Goal: Use online tool/utility: Utilize a website feature to perform a specific function

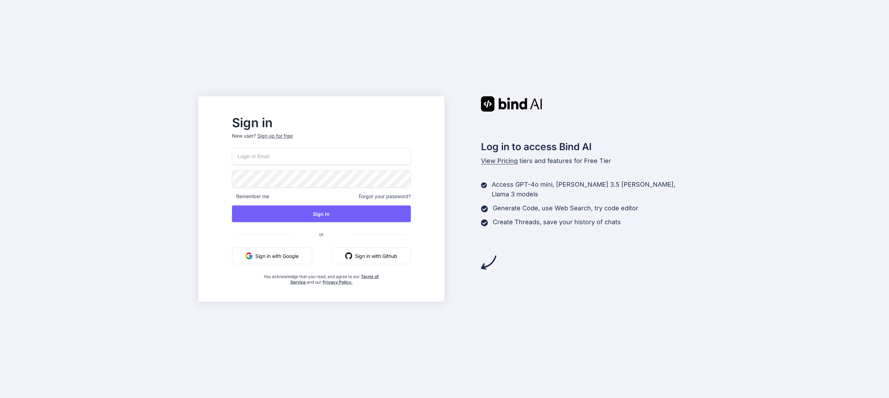
click at [311, 248] on button "Sign in with Google" at bounding box center [272, 255] width 80 height 17
click at [308, 253] on button "Sign in with Google" at bounding box center [272, 255] width 80 height 17
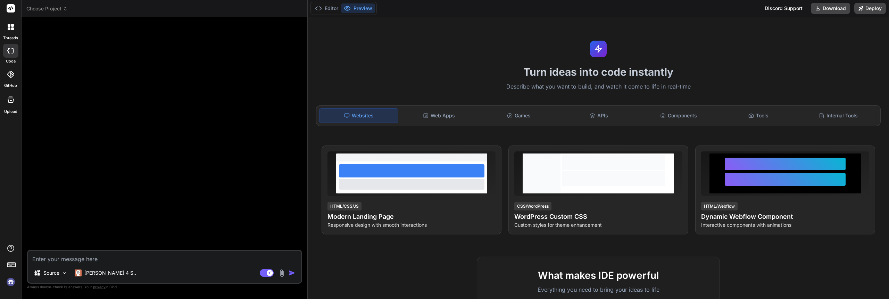
type textarea "x"
paste textarea "Help me generate a weather forecast app"
type textarea "Help me generate a weather forecast app"
type textarea "x"
type textarea "Help me generate a weather forecast app"
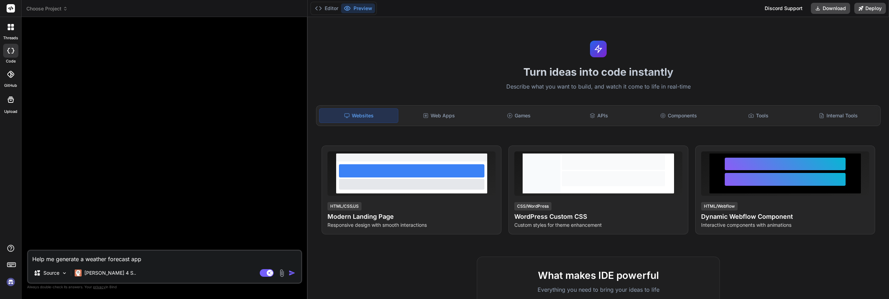
click at [291, 271] on img "button" at bounding box center [292, 272] width 7 height 7
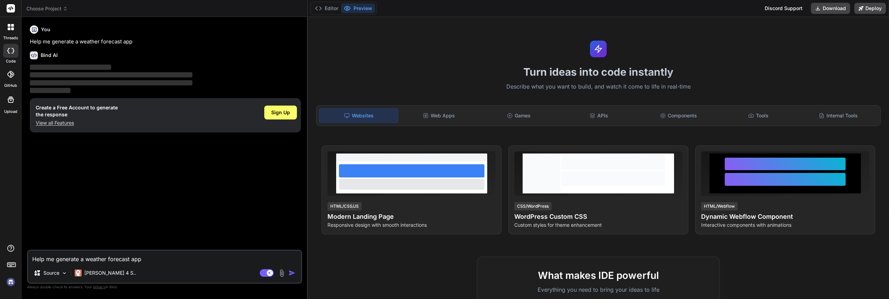
click at [276, 112] on span "Sign Up" at bounding box center [280, 112] width 19 height 7
type textarea "x"
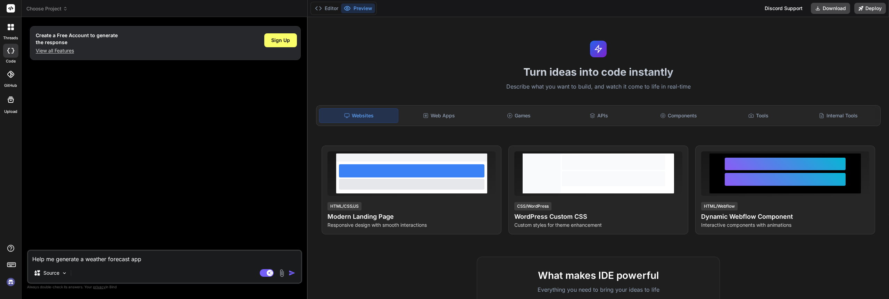
click at [98, 259] on textarea "Help me generate a weather forecast app" at bounding box center [164, 257] width 273 height 12
click at [74, 260] on textarea "Help me generate a weather forecast app" at bounding box center [164, 257] width 273 height 12
click at [150, 265] on div "Help me generate a weather forecast app Source Agent Mode. When this toggle is …" at bounding box center [164, 267] width 275 height 34
click at [158, 261] on textarea "Help me generate a weather forecast app" at bounding box center [164, 257] width 273 height 12
paste textarea "Help me generate a weather forecast app"
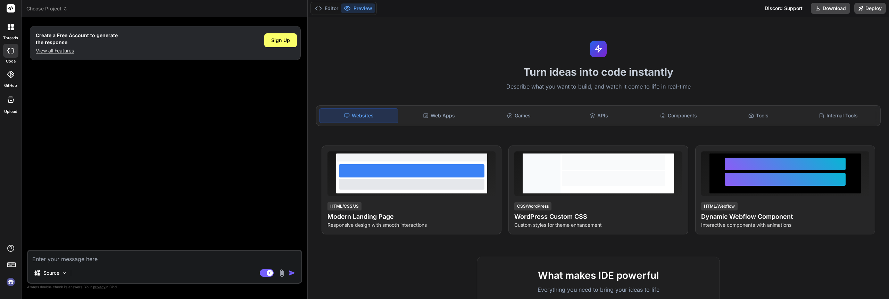
type textarea "Help me generate a weather forecast app"
type textarea "x"
type textarea "Help me generate a weather forecast app"
click at [292, 273] on img "button" at bounding box center [292, 272] width 7 height 7
click at [292, 272] on img "button" at bounding box center [292, 272] width 7 height 7
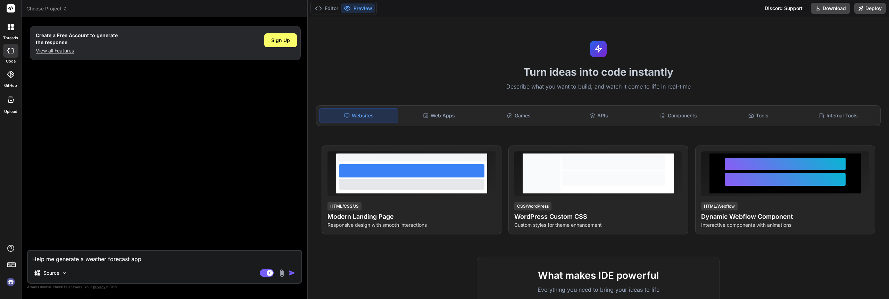
type textarea "x"
click at [284, 42] on span "Sign Up" at bounding box center [280, 40] width 19 height 7
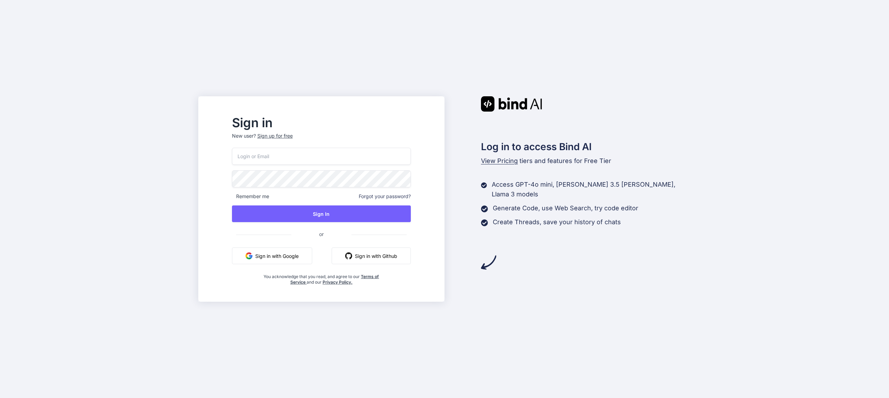
click at [312, 253] on button "Sign in with Google" at bounding box center [272, 255] width 80 height 17
click at [312, 250] on button "Sign in with Google" at bounding box center [272, 255] width 80 height 17
click at [306, 254] on button "Sign in with Google" at bounding box center [272, 255] width 80 height 17
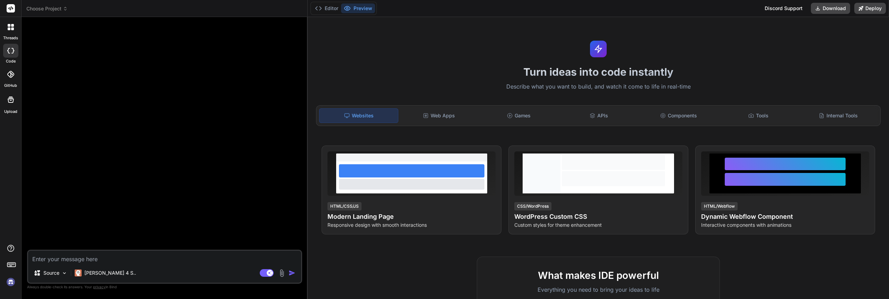
type textarea "x"
click at [106, 260] on textarea at bounding box center [164, 257] width 273 height 12
paste textarea "Help me generate a weather forecast app"
type textarea "Help me generate a weather forecast app"
type textarea "x"
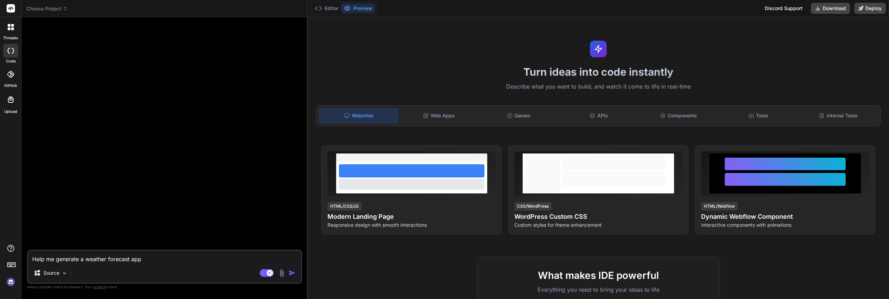
type textarea "Help me generate a weather forecast app"
click at [292, 274] on img "button" at bounding box center [292, 272] width 7 height 7
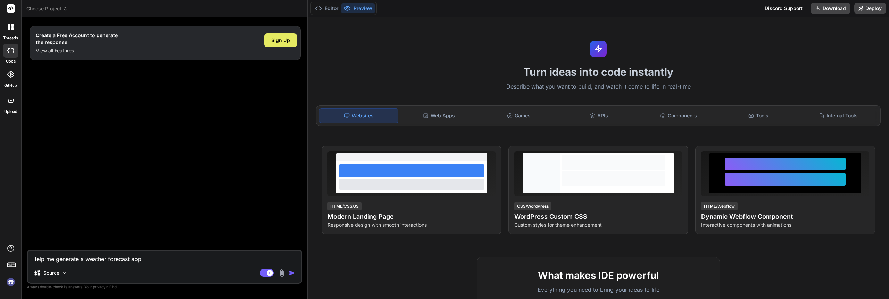
click at [287, 44] on div "Sign Up" at bounding box center [280, 40] width 33 height 14
click at [8, 23] on div at bounding box center [10, 27] width 15 height 15
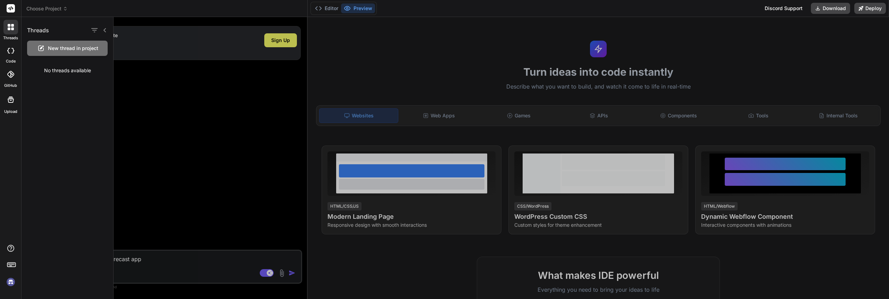
click at [66, 72] on div "No threads available" at bounding box center [68, 70] width 92 height 18
click at [11, 57] on div at bounding box center [10, 51] width 15 height 14
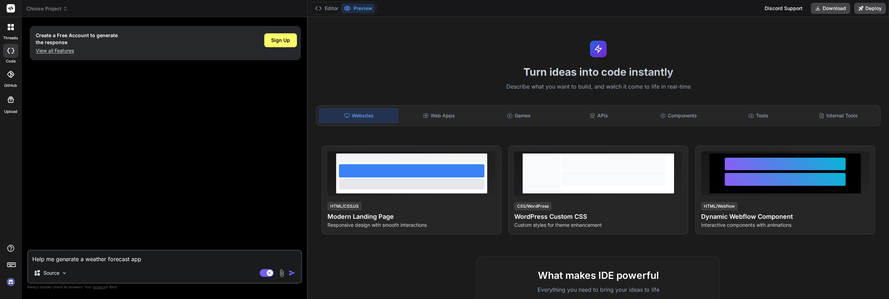
click at [11, 74] on icon at bounding box center [10, 74] width 7 height 7
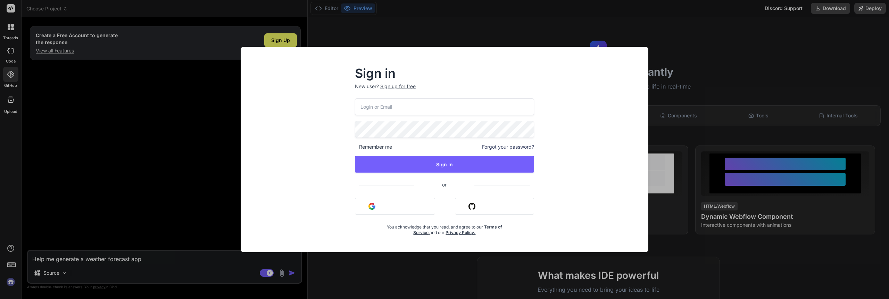
click at [404, 202] on button "Sign in with Google" at bounding box center [395, 206] width 80 height 17
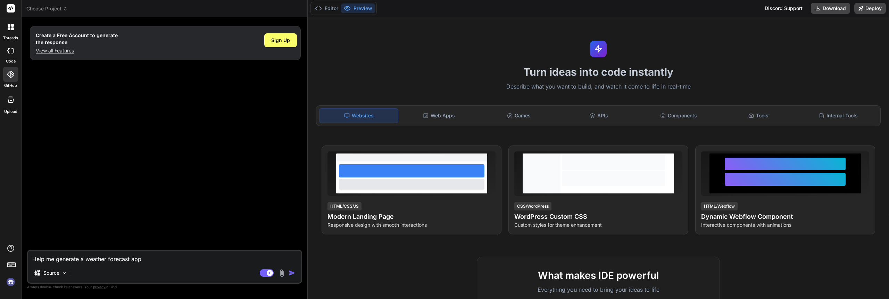
type textarea "x"
click at [10, 283] on img at bounding box center [11, 282] width 12 height 12
click at [64, 254] on textarea "Help me generate a weather forecast app" at bounding box center [164, 257] width 273 height 12
click at [64, 257] on textarea "Help me generate a weather forecast app" at bounding box center [164, 257] width 273 height 12
paste textarea "Help me generate a weather forecast app"
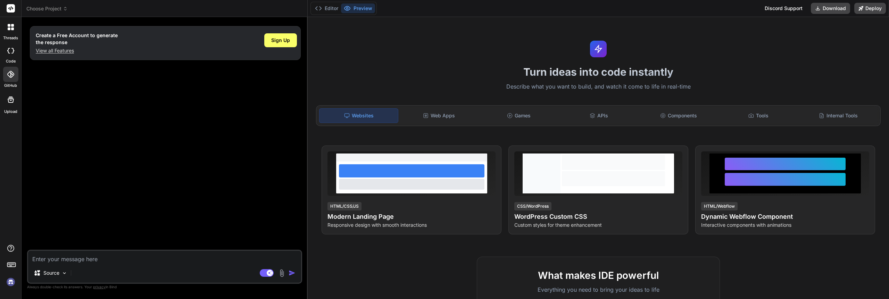
type textarea "Help me generate a weather forecast app"
type textarea "x"
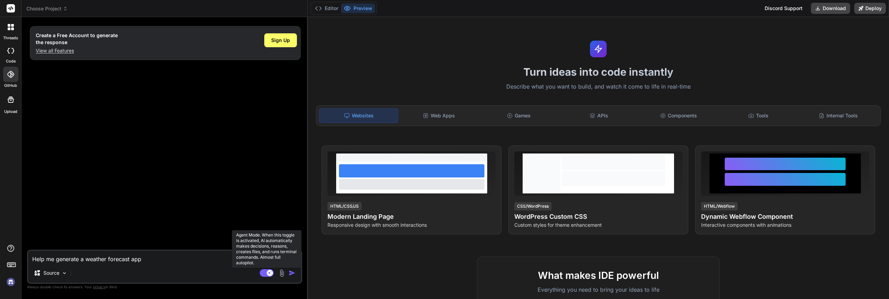
type textarea "Help me generate a weather forecast app"
click at [269, 274] on icon at bounding box center [269, 272] width 3 height 3
click at [294, 271] on img "button" at bounding box center [292, 272] width 7 height 7
click at [292, 273] on img "button" at bounding box center [292, 272] width 7 height 7
click at [270, 275] on rect at bounding box center [267, 273] width 14 height 8
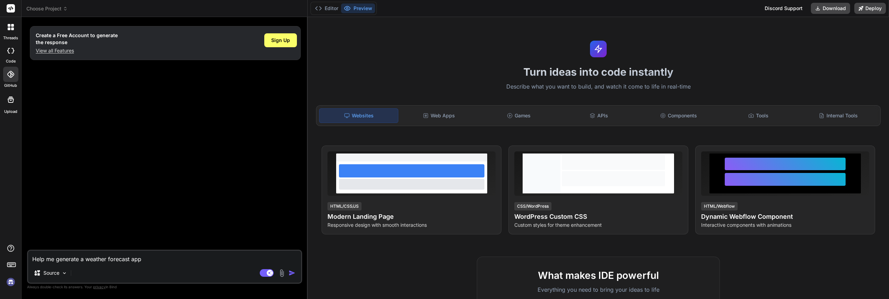
click at [298, 273] on button "button" at bounding box center [294, 272] width 10 height 7
click at [293, 274] on img "button" at bounding box center [292, 272] width 7 height 7
click at [290, 270] on img "button" at bounding box center [292, 272] width 7 height 7
click at [293, 275] on img "button" at bounding box center [292, 272] width 7 height 7
click at [61, 276] on div "Source" at bounding box center [50, 273] width 39 height 14
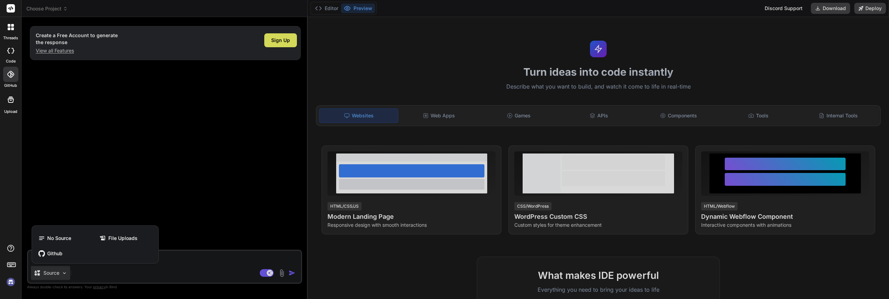
click at [152, 276] on div at bounding box center [444, 149] width 889 height 299
type textarea "x"
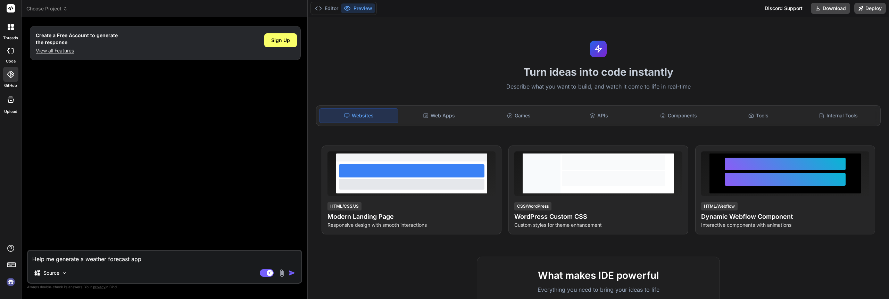
click at [292, 274] on img "button" at bounding box center [292, 272] width 7 height 7
click at [141, 264] on div "Help me generate a weather forecast app Source Agent Mode. When this toggle is …" at bounding box center [164, 267] width 275 height 34
click at [143, 261] on textarea "Help me generate a weather forecast app" at bounding box center [164, 257] width 273 height 12
click at [290, 273] on img "button" at bounding box center [292, 272] width 7 height 7
click at [289, 269] on button "button" at bounding box center [294, 272] width 10 height 7
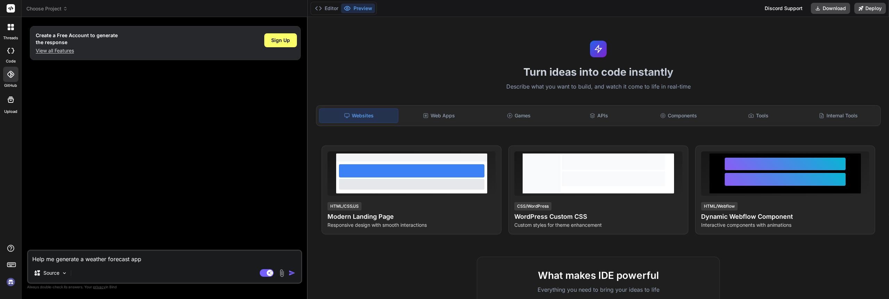
click at [290, 273] on img "button" at bounding box center [292, 272] width 7 height 7
click at [62, 274] on img at bounding box center [64, 273] width 6 height 6
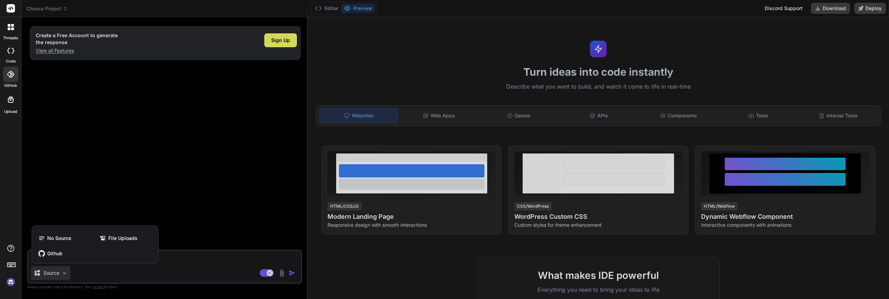
click at [201, 264] on div at bounding box center [444, 149] width 889 height 299
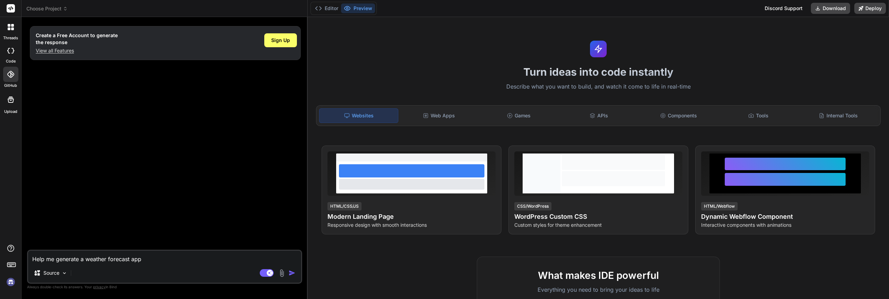
click at [292, 275] on img "button" at bounding box center [292, 272] width 7 height 7
click at [291, 276] on img "button" at bounding box center [292, 272] width 7 height 7
click at [292, 275] on img "button" at bounding box center [292, 272] width 7 height 7
click at [262, 213] on div "Create a Free Account to generate the response View all Features Sign Up" at bounding box center [165, 136] width 274 height 227
click at [266, 40] on div "Sign Up" at bounding box center [280, 40] width 33 height 14
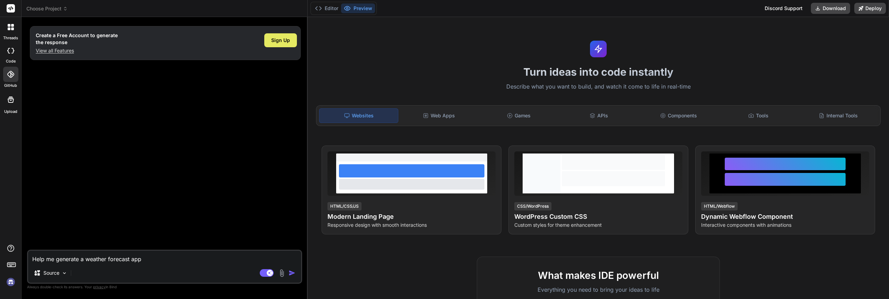
click at [276, 37] on span "Sign Up" at bounding box center [280, 40] width 19 height 7
drag, startPoint x: 296, startPoint y: 276, endPoint x: 291, endPoint y: 275, distance: 5.1
click at [296, 276] on button "button" at bounding box center [294, 272] width 10 height 7
click at [291, 274] on img "button" at bounding box center [292, 272] width 7 height 7
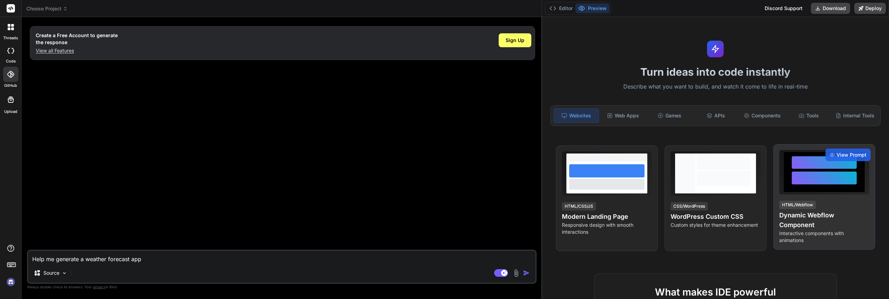
drag, startPoint x: 307, startPoint y: 75, endPoint x: 830, endPoint y: 210, distance: 540.6
click at [689, 205] on div "Choose Project Created with Pixso. Bind AI Web Search Created with Pixso. Code …" at bounding box center [455, 149] width 867 height 299
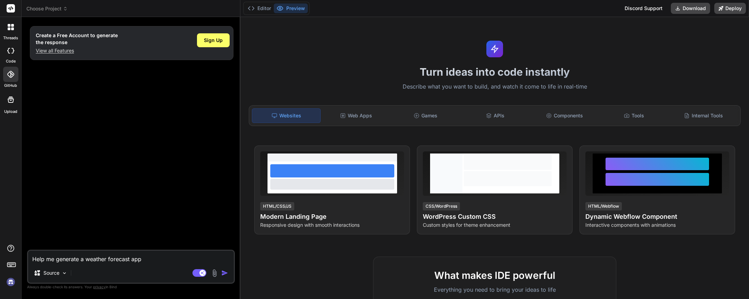
type textarea "x"
drag, startPoint x: 457, startPoint y: 187, endPoint x: 226, endPoint y: 177, distance: 230.7
click at [226, 177] on div "Bind AI Web Search Created with Pixso. Code Generator Create a Free Account to …" at bounding box center [132, 158] width 220 height 282
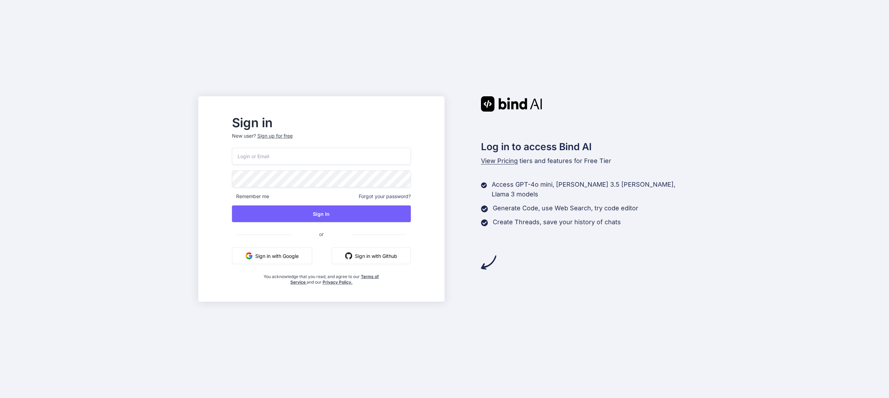
click at [282, 254] on button "Sign in with Google" at bounding box center [272, 255] width 80 height 17
click at [284, 253] on button "Sign in with Google" at bounding box center [272, 255] width 80 height 17
click at [308, 253] on button "Sign in with Google" at bounding box center [272, 255] width 80 height 17
click at [287, 258] on button "Sign in with Google" at bounding box center [272, 255] width 80 height 17
click at [422, 136] on div "Sign in New user? Sign up for free Remember me Forgot your password? Sign In or…" at bounding box center [321, 201] width 201 height 168
